Goal: Understand process/instructions

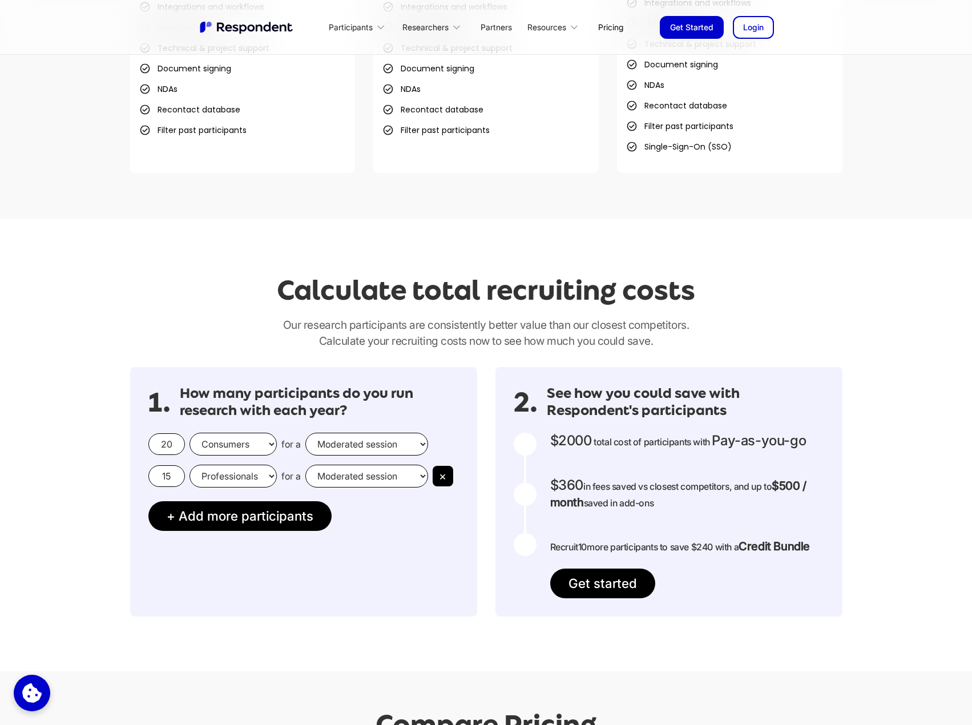
scroll to position [886, 0]
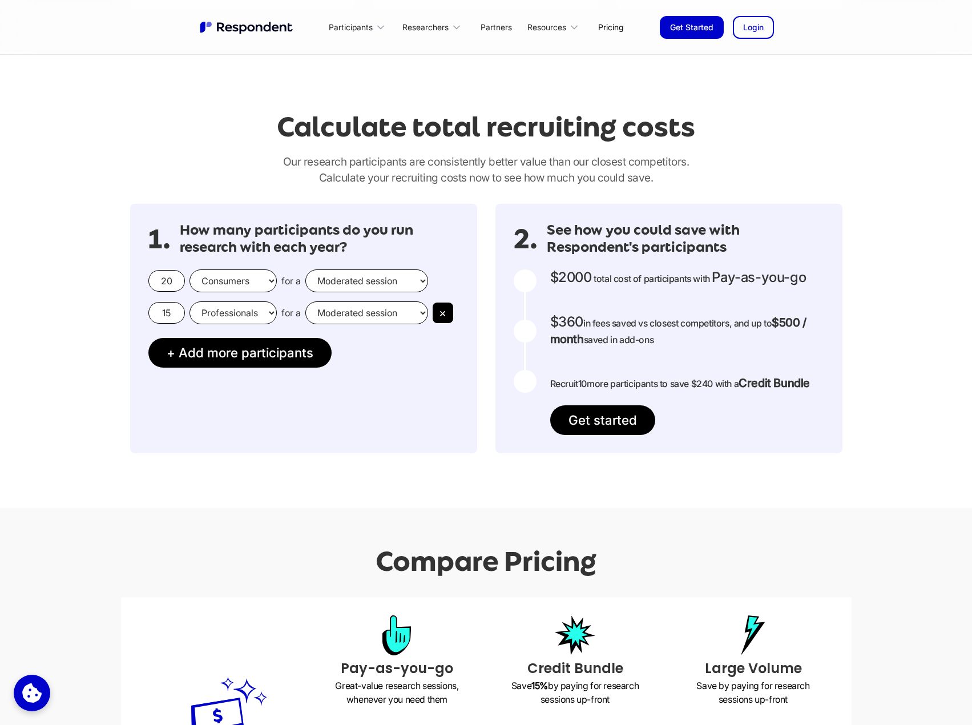
click at [223, 285] on select "Consumers Professionals" at bounding box center [232, 280] width 87 height 23
select select "professionals"
click at [189, 269] on select "Consumers Professionals" at bounding box center [232, 280] width 87 height 23
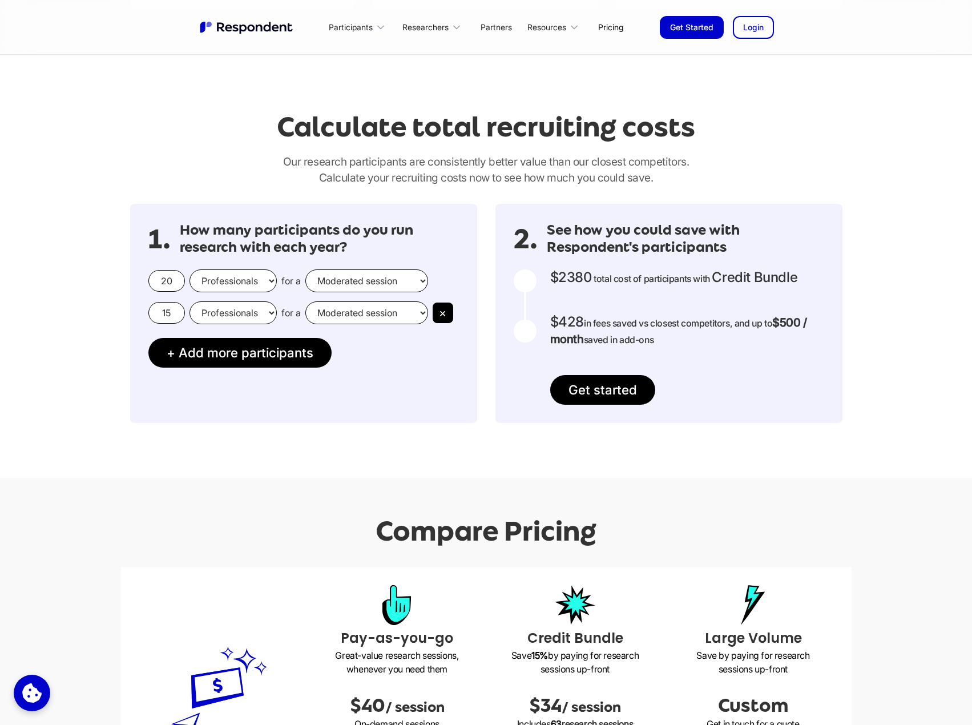
click at [352, 285] on select "Moderated session Unmoderated session" at bounding box center [366, 280] width 123 height 23
click at [305, 269] on select "Moderated session Unmoderated session" at bounding box center [366, 280] width 123 height 23
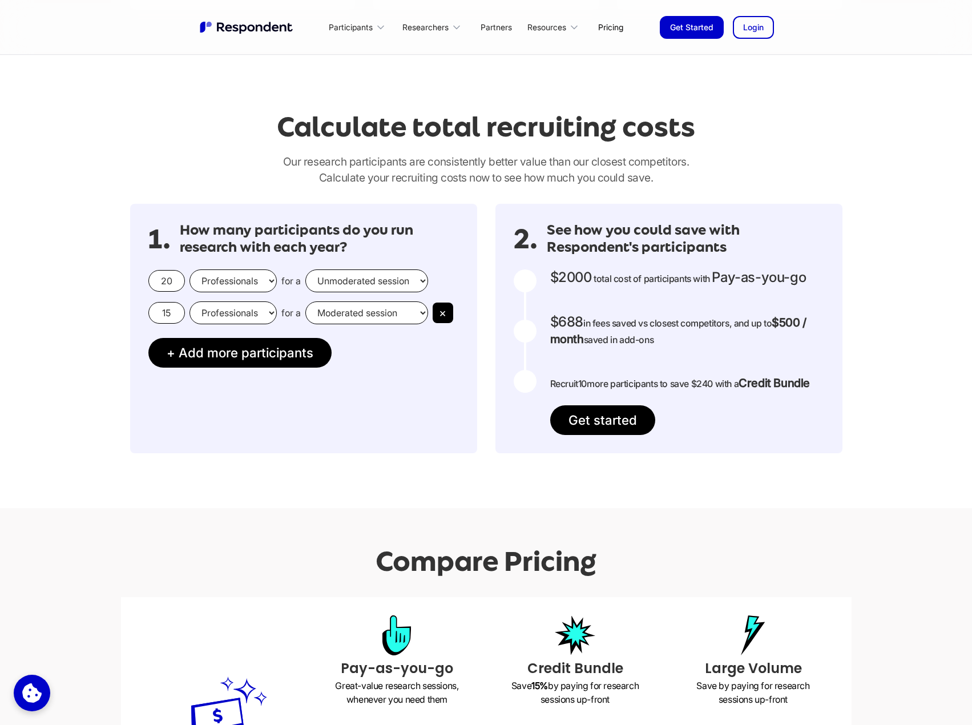
click at [349, 281] on select "Moderated session Unmoderated session" at bounding box center [366, 280] width 123 height 23
click at [305, 269] on select "Moderated session Unmoderated session" at bounding box center [366, 280] width 123 height 23
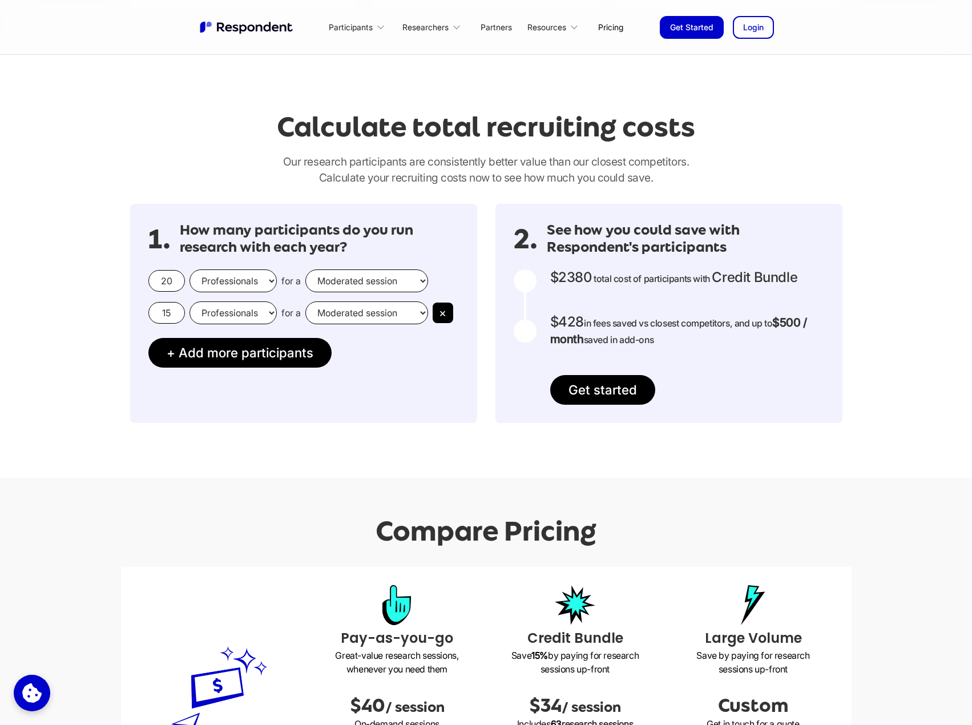
click at [350, 274] on select "Moderated session Unmoderated session" at bounding box center [366, 280] width 123 height 23
select select "unmoderated"
click at [305, 269] on select "Moderated session Unmoderated session" at bounding box center [366, 280] width 123 height 23
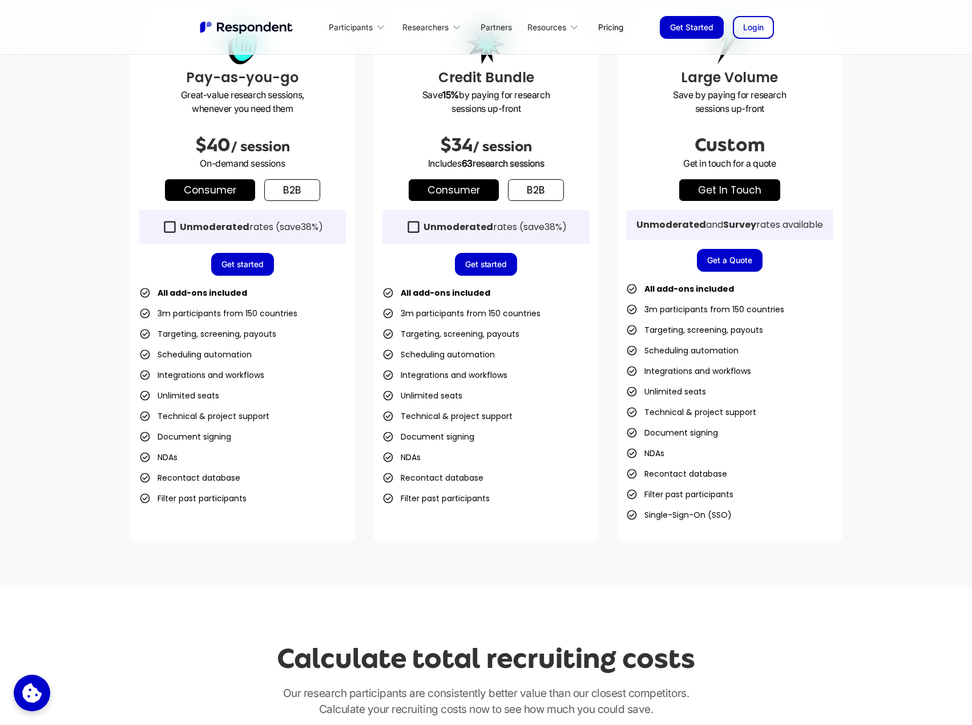
scroll to position [0, 0]
